Goal: Go to known website: Access a specific website the user already knows

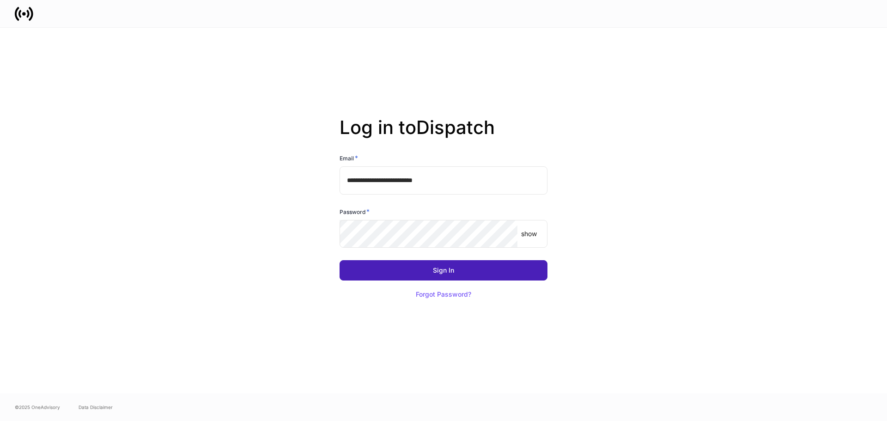
click at [453, 261] on button "Sign In" at bounding box center [444, 270] width 208 height 20
